Goal: Task Accomplishment & Management: Complete application form

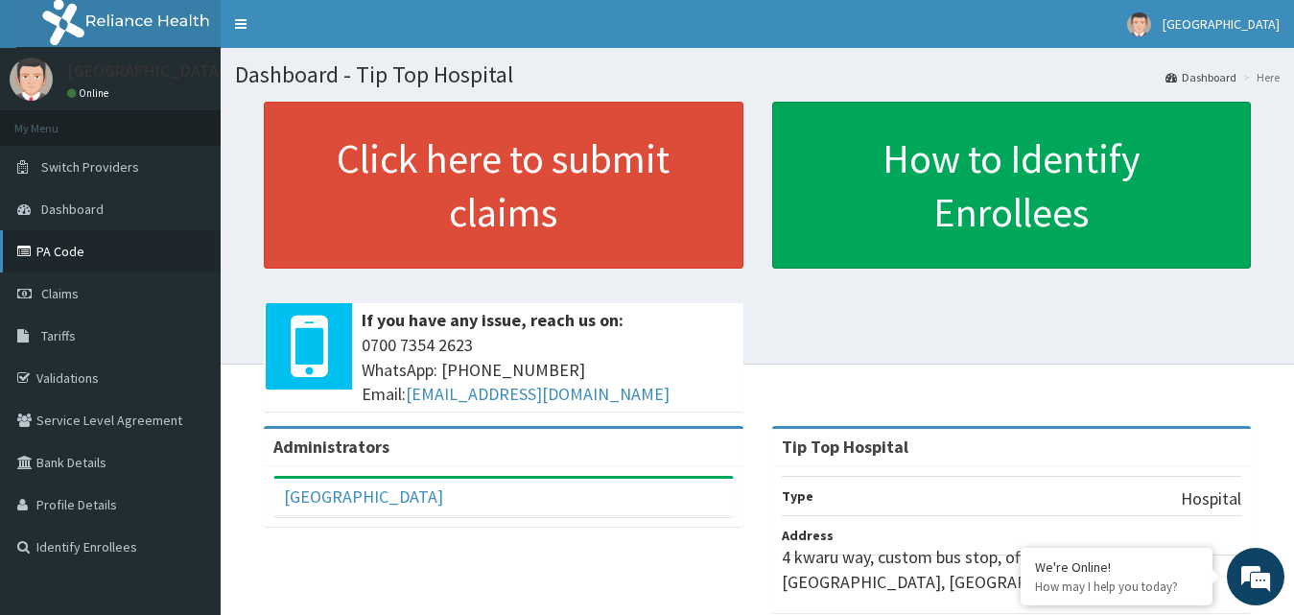
click at [80, 245] on link "PA Code" at bounding box center [110, 251] width 221 height 42
click at [63, 287] on span "Claims" at bounding box center [59, 293] width 37 height 17
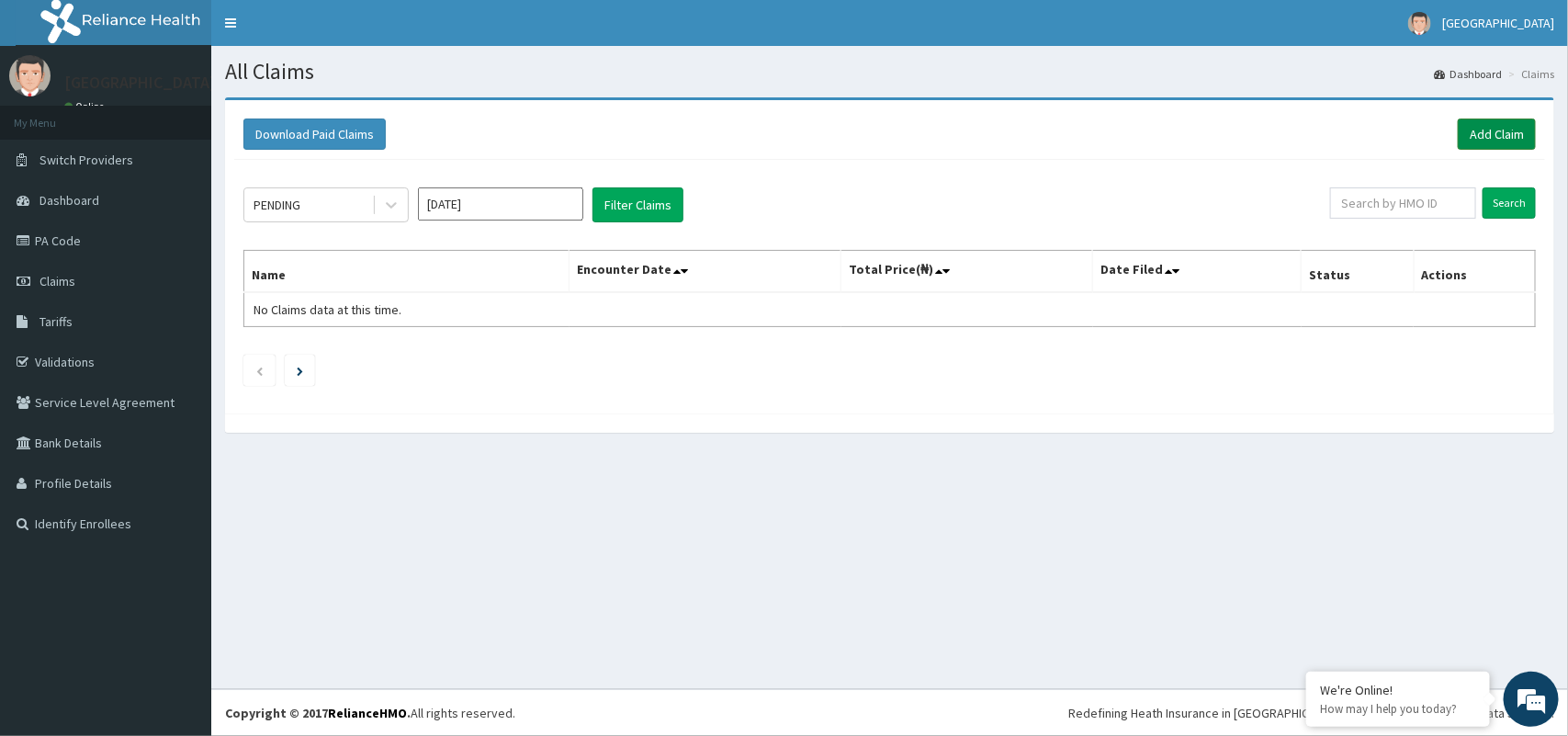
click at [1254, 136] on link "Add Claim" at bounding box center [1497, 134] width 79 height 32
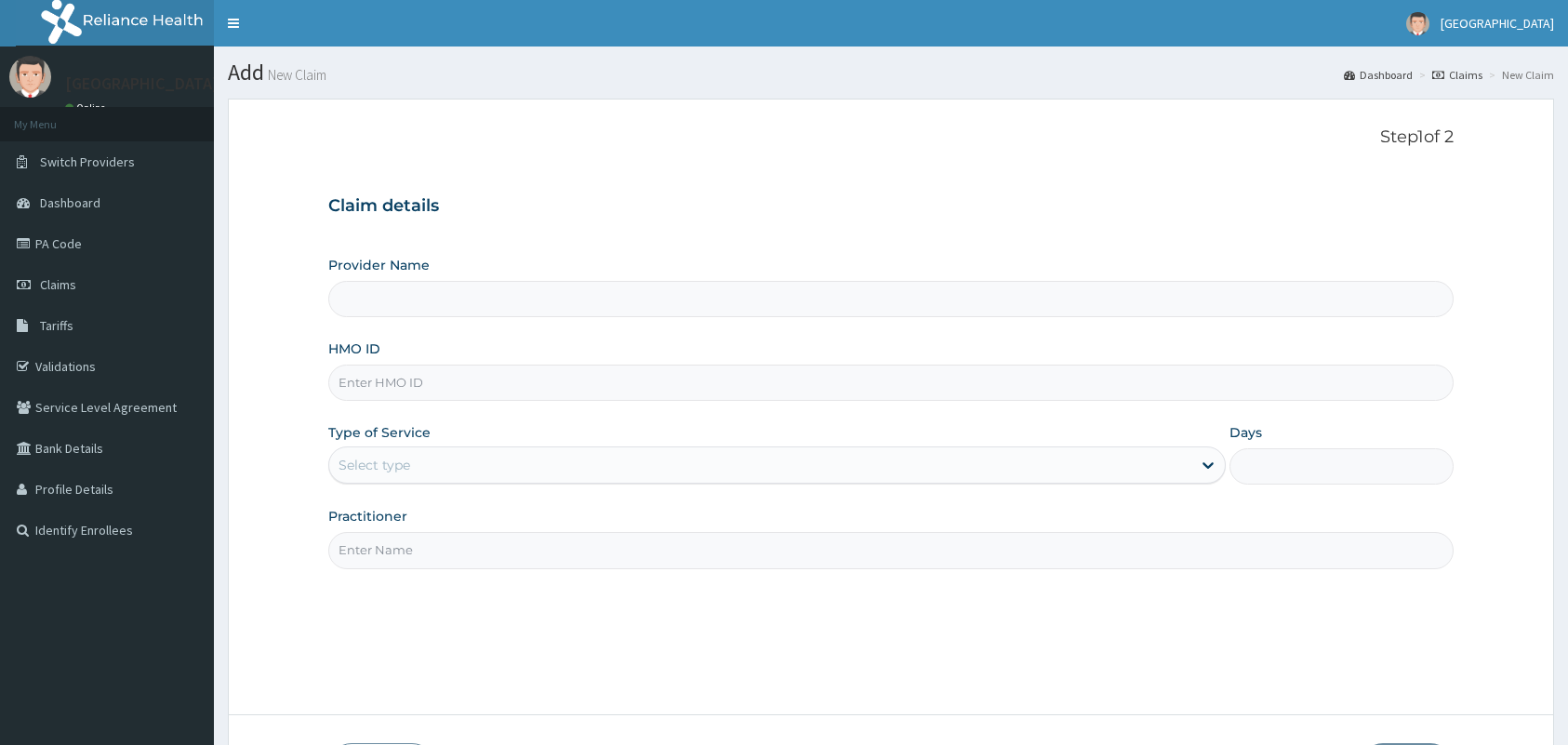
type input "Tip Top Hospital"
drag, startPoint x: 1562, startPoint y: 0, endPoint x: 1083, endPoint y: 401, distance: 624.7
click at [1083, 401] on input "HMO ID" at bounding box center [891, 382] width 1126 height 36
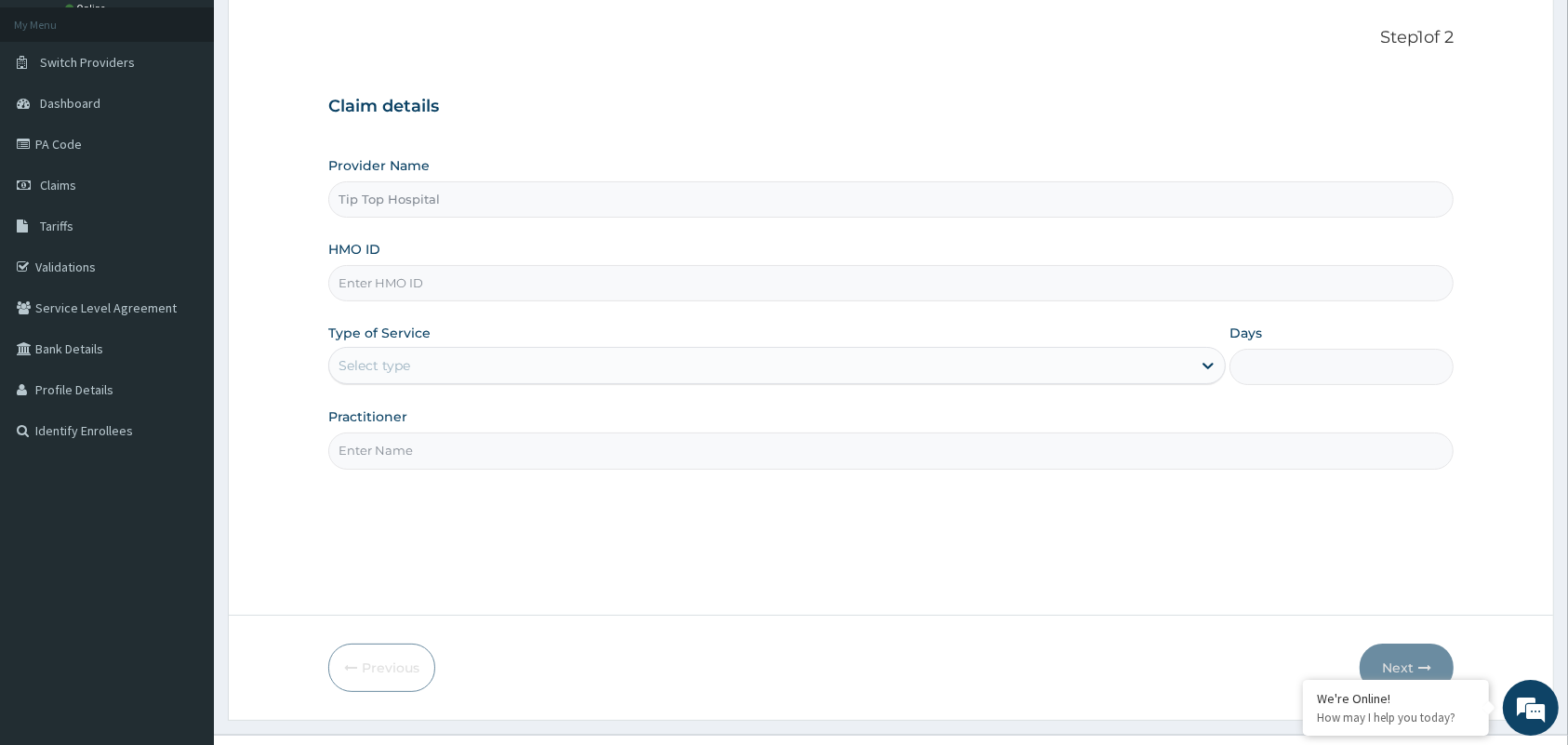
scroll to position [137, 0]
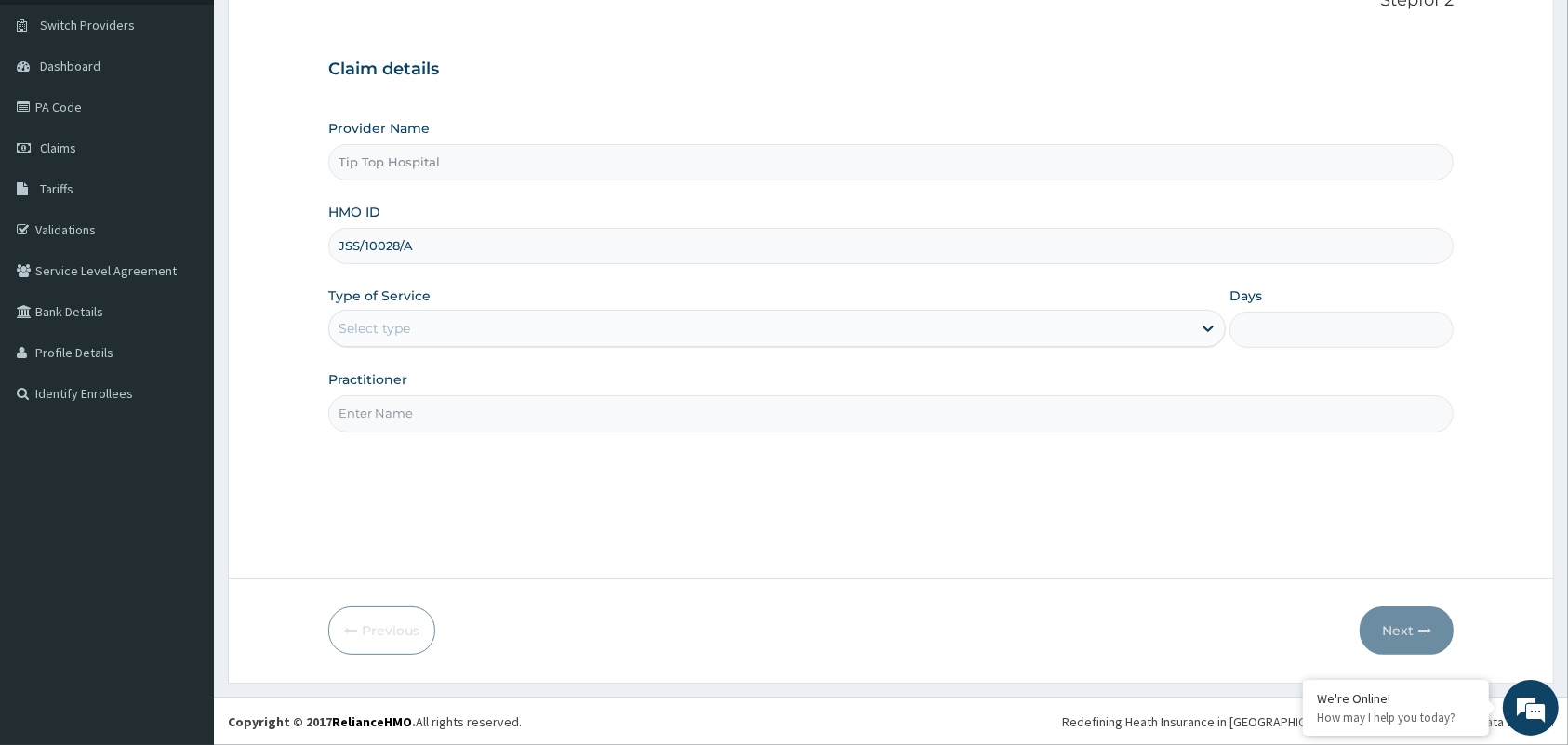
type input "JSS/10028/A"
click at [466, 337] on div "Select type" at bounding box center [760, 328] width 862 height 30
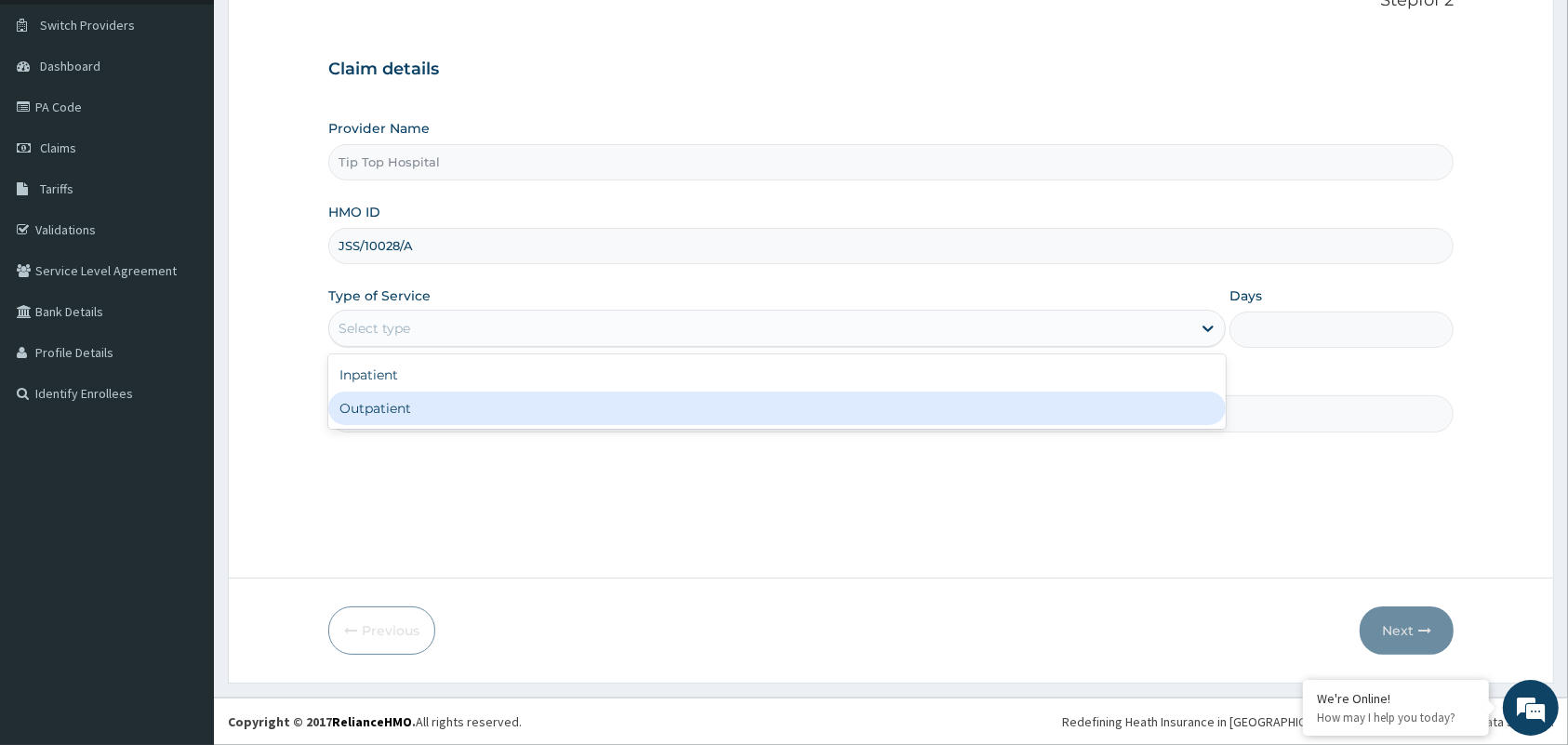
click at [404, 409] on div "Outpatient" at bounding box center [778, 408] width 898 height 34
type input "1"
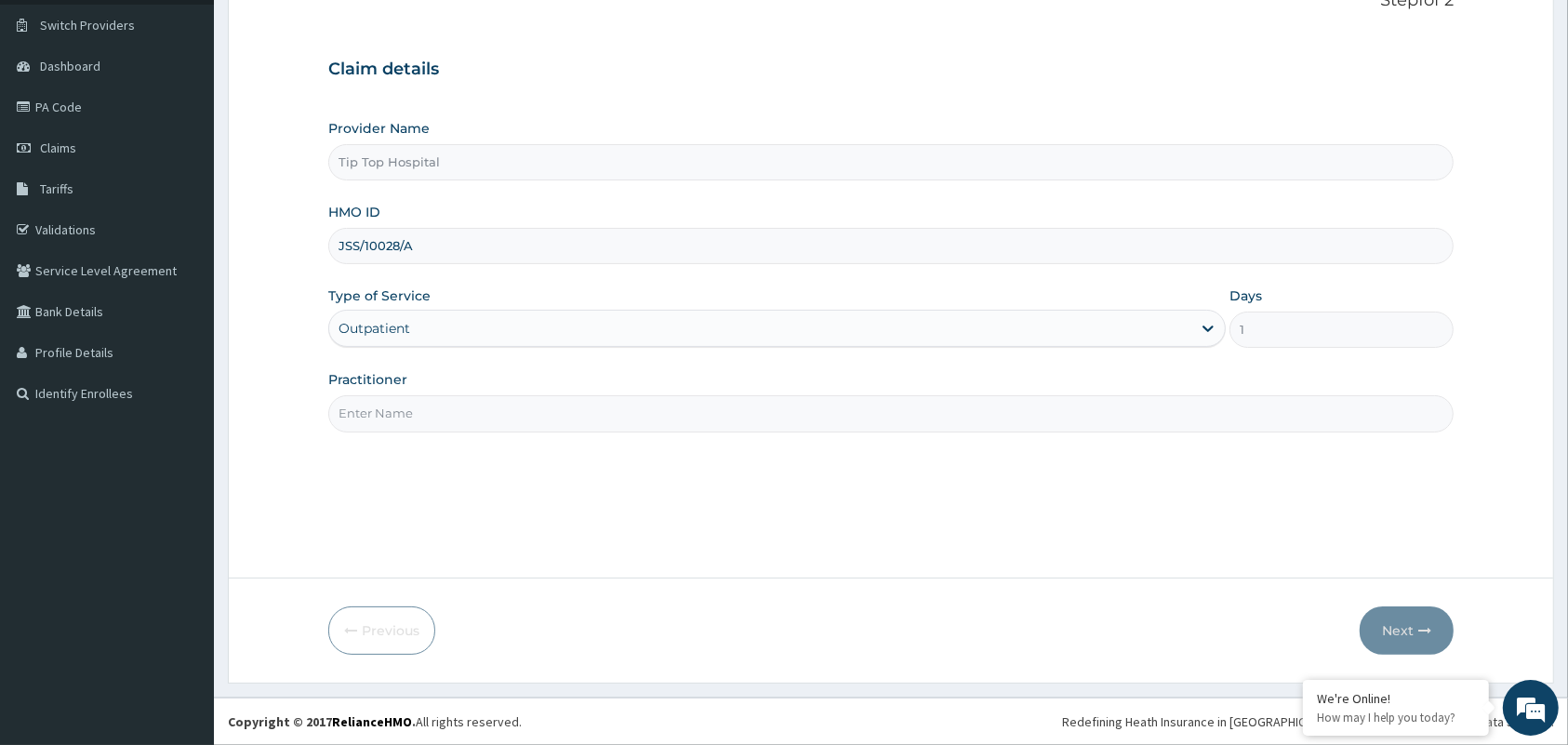
click at [404, 409] on input "Practitioner" at bounding box center [891, 413] width 1126 height 36
type input "DR"
click at [1392, 631] on button "Next" at bounding box center [1406, 631] width 94 height 49
